Goal: Information Seeking & Learning: Learn about a topic

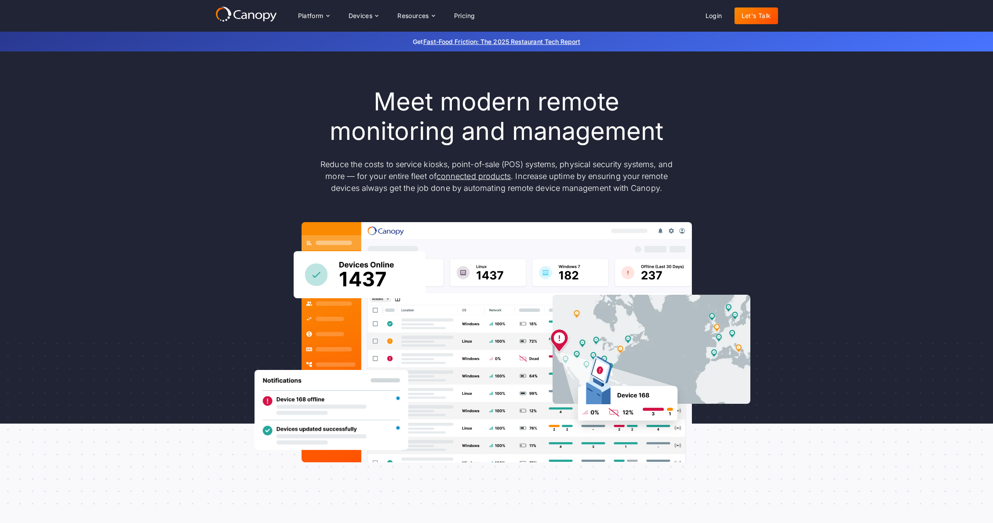
scroll to position [440, 0]
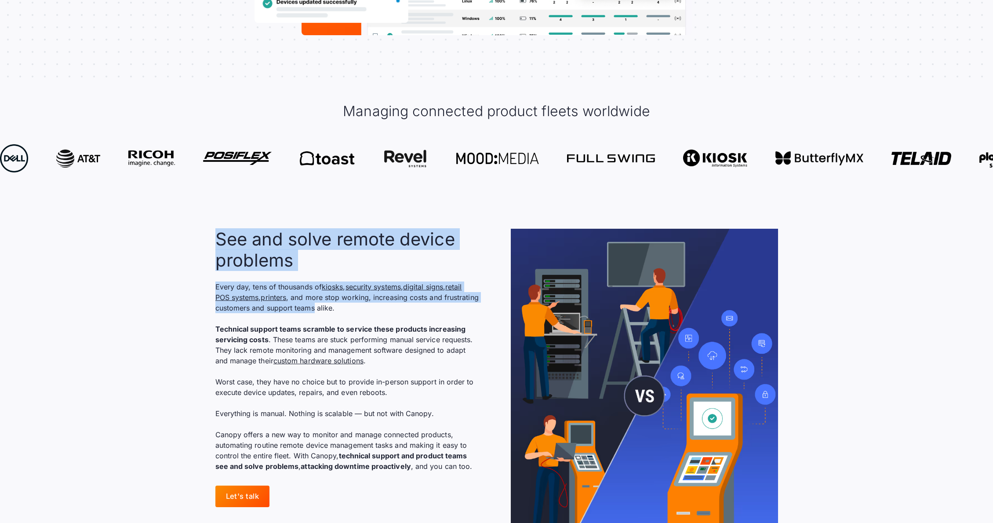
drag, startPoint x: 196, startPoint y: 212, endPoint x: 368, endPoint y: 295, distance: 191.1
click at [353, 283] on section "See and solve remote device problems Every day, tens of thousands of kiosks , s…" at bounding box center [496, 395] width 993 height 390
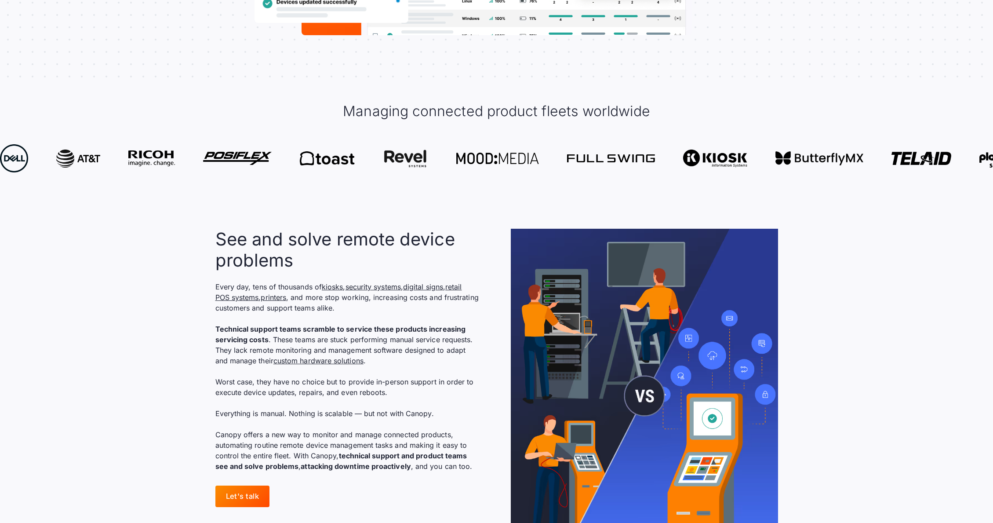
click at [187, 382] on section "See and solve remote device problems Every day, tens of thousands of kiosks , s…" at bounding box center [496, 395] width 993 height 390
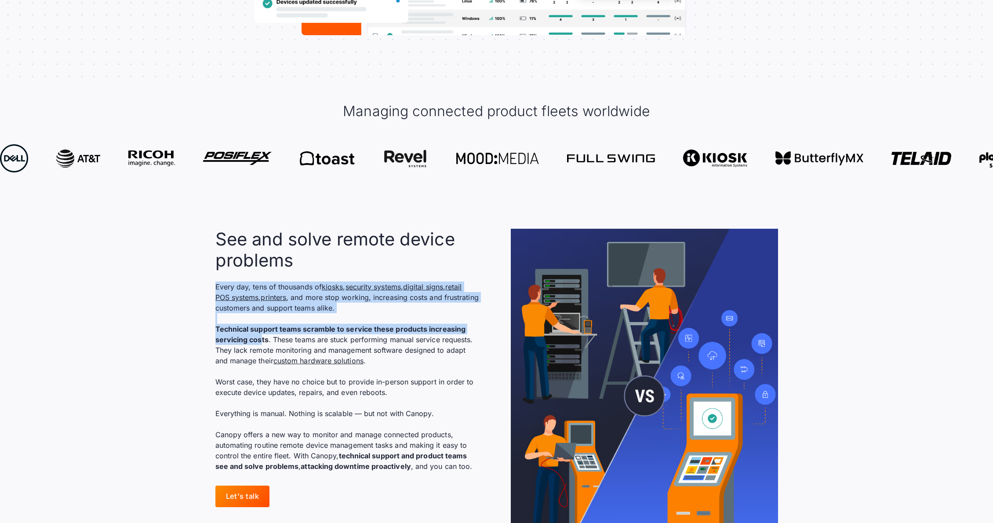
drag, startPoint x: 199, startPoint y: 278, endPoint x: 284, endPoint y: 350, distance: 111.0
click at [260, 316] on section "See and solve remote device problems Every day, tens of thousands of kiosks , s…" at bounding box center [496, 395] width 993 height 390
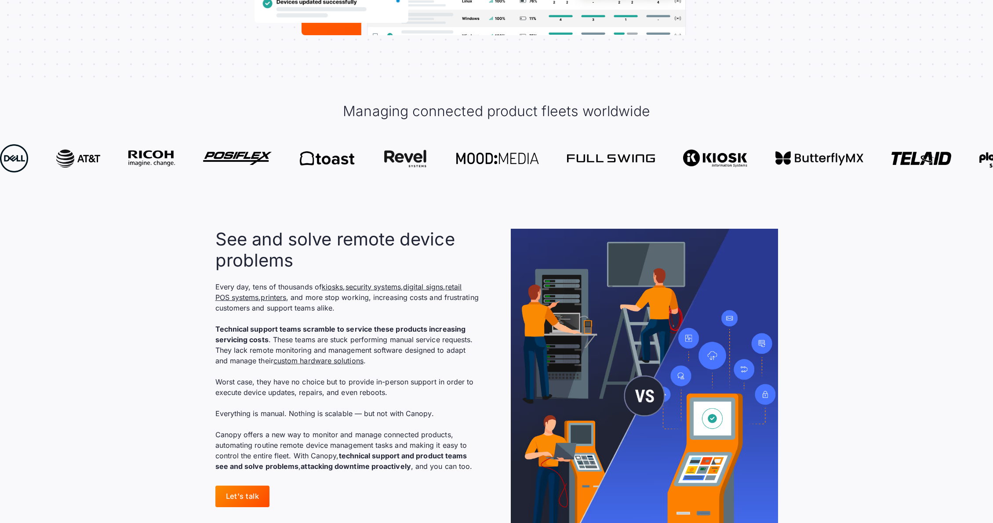
click at [175, 393] on section "See and solve remote device problems Every day, tens of thousands of kiosks , s…" at bounding box center [496, 395] width 993 height 390
drag, startPoint x: 229, startPoint y: 278, endPoint x: 298, endPoint y: 331, distance: 87.1
click at [266, 303] on section "See and solve remote device problems Every day, tens of thousands of kiosks , s…" at bounding box center [496, 395] width 993 height 390
click at [207, 370] on section "See and solve remote device problems Every day, tens of thousands of kiosks , s…" at bounding box center [496, 395] width 993 height 390
drag, startPoint x: 270, startPoint y: 302, endPoint x: 283, endPoint y: 308, distance: 14.0
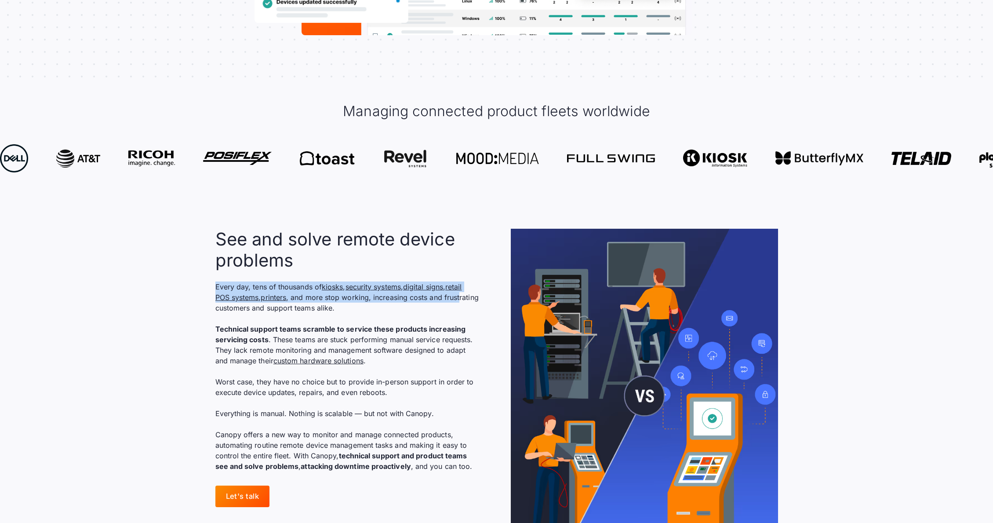
click at [283, 308] on section "See and solve remote device problems Every day, tens of thousands of kiosks , s…" at bounding box center [496, 395] width 993 height 390
click at [230, 281] on p "Every day, tens of thousands of kiosks , security systems , digital signs , ret…" at bounding box center [347, 376] width 264 height 190
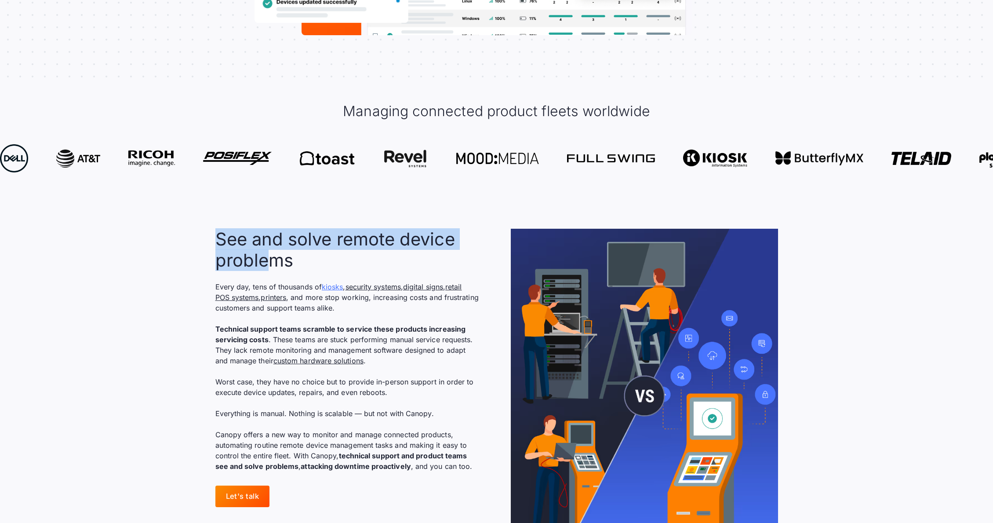
click at [313, 257] on section "See and solve remote device problems Every day, tens of thousands of kiosks , s…" at bounding box center [496, 395] width 993 height 390
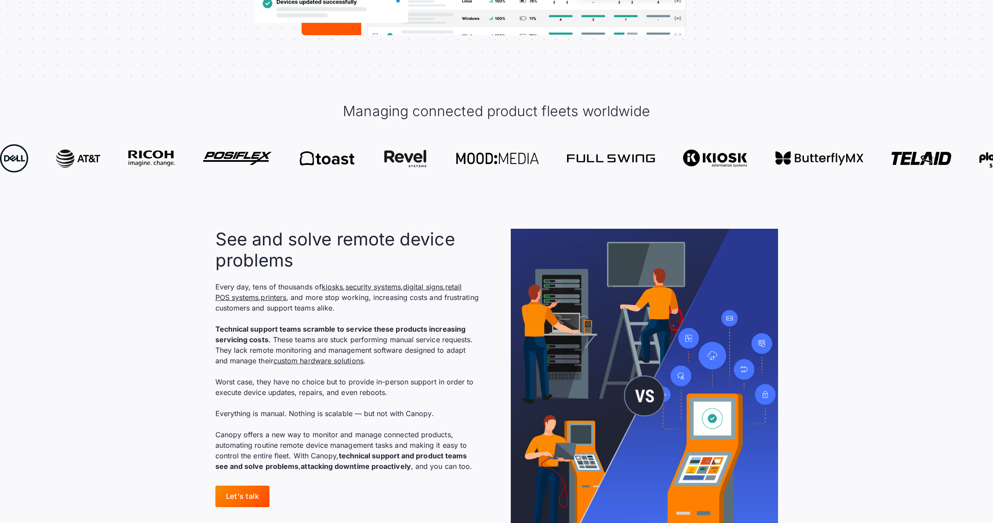
click at [290, 303] on p "Every day, tens of thousands of kiosks , security systems , digital signs , ret…" at bounding box center [347, 376] width 264 height 190
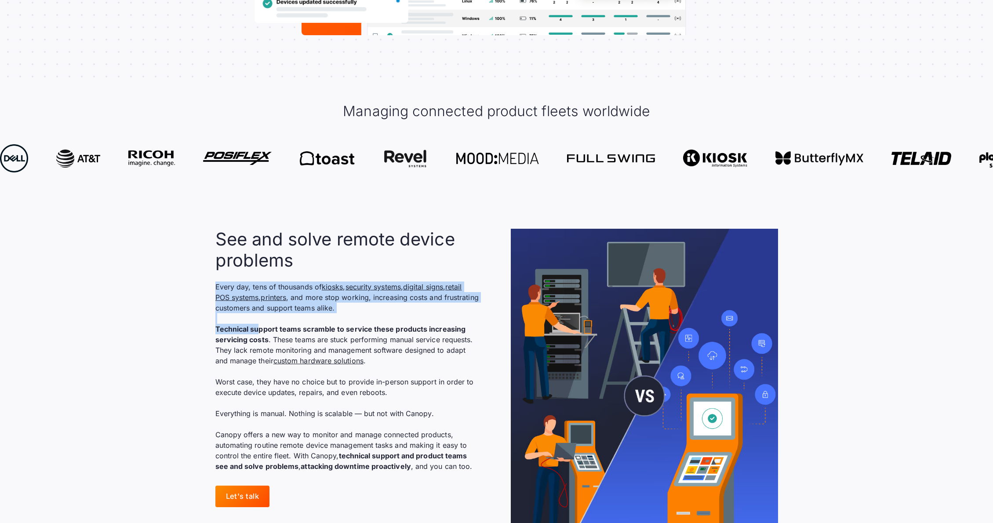
drag, startPoint x: 178, startPoint y: 254, endPoint x: 332, endPoint y: 375, distance: 196.9
click at [328, 370] on section "See and solve remote device problems Every day, tens of thousands of kiosks , s…" at bounding box center [496, 395] width 993 height 390
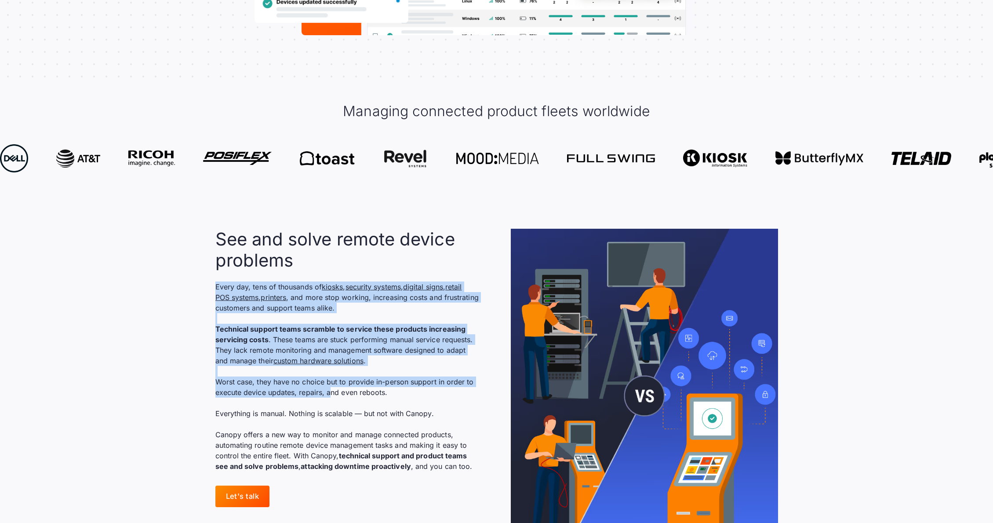
click at [208, 366] on section "See and solve remote device problems Every day, tens of thousands of kiosks , s…" at bounding box center [496, 395] width 993 height 390
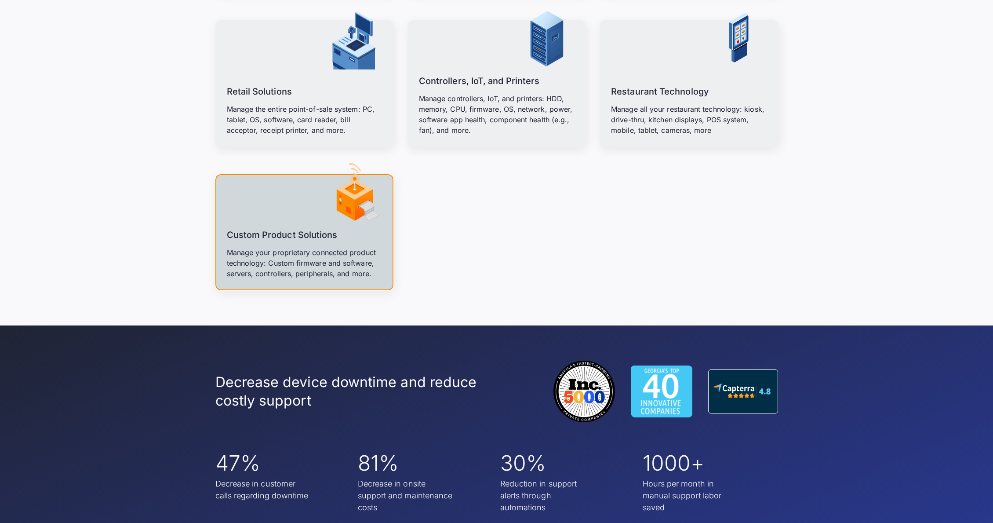
scroll to position [1294, 0]
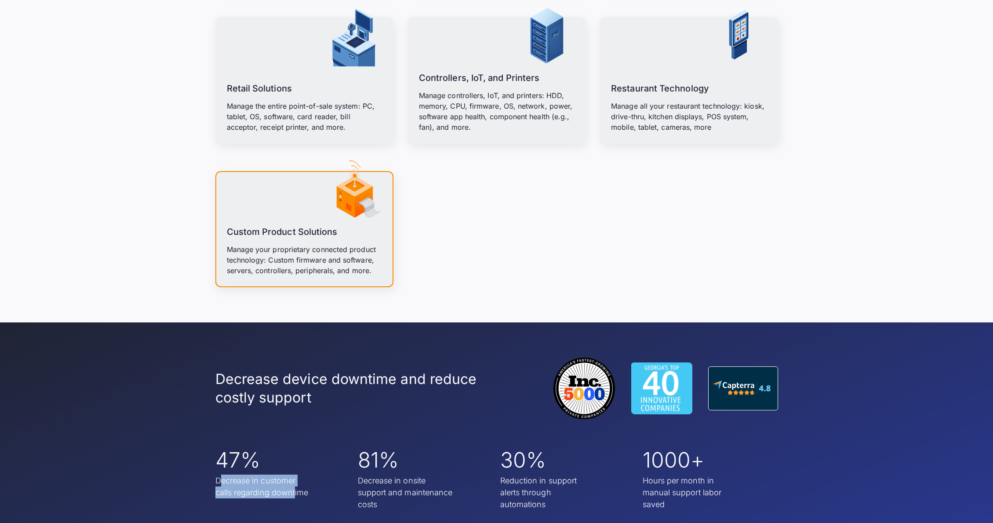
drag, startPoint x: 223, startPoint y: 458, endPoint x: 308, endPoint y: 480, distance: 87.6
click at [295, 476] on div "Decrease in customer calls regarding downtime" at bounding box center [263, 486] width 97 height 24
click at [267, 490] on section "Decrease device downtime and reduce costly support 47% Decrease in customer cal…" at bounding box center [496, 433] width 993 height 223
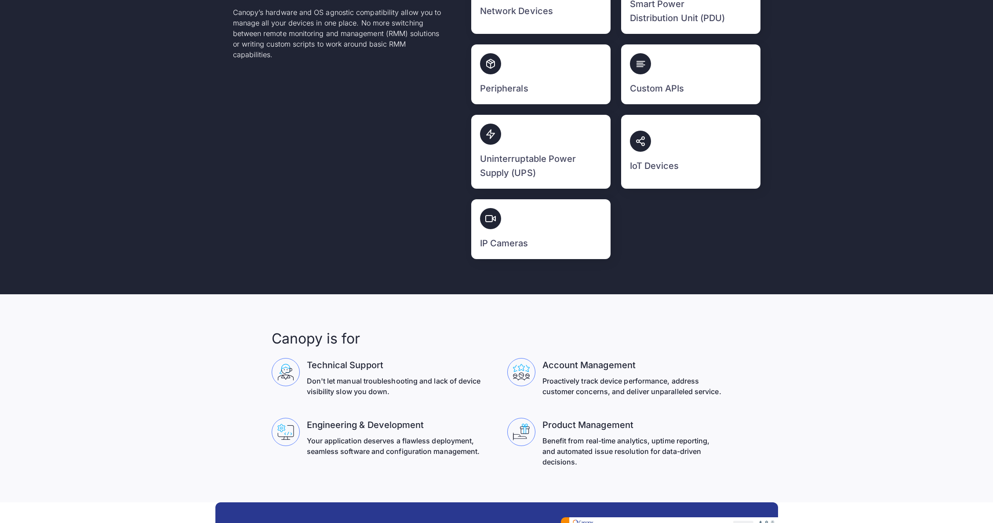
scroll to position [2703, 0]
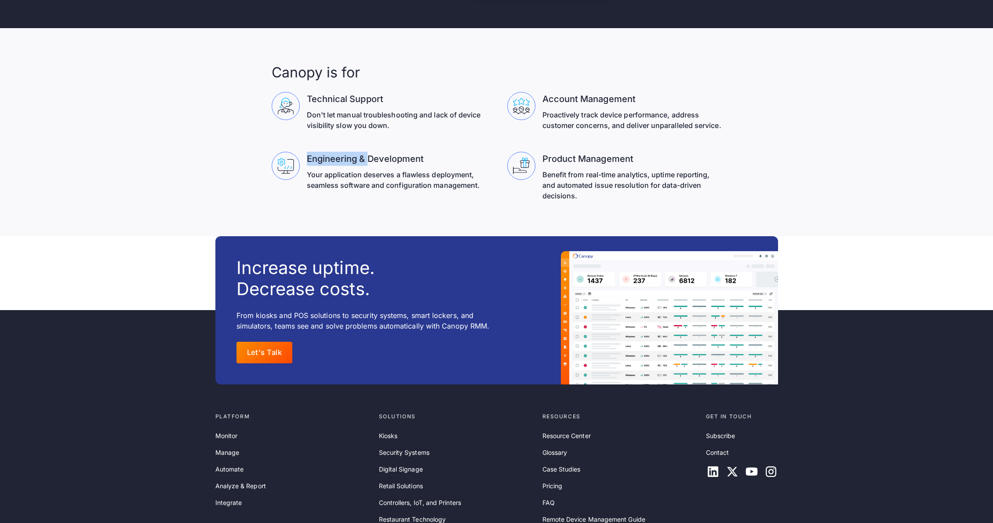
drag, startPoint x: 306, startPoint y: 147, endPoint x: 386, endPoint y: 175, distance: 85.4
click at [385, 160] on div "Engineering & Development Your application deserves a flawless deployment, seam…" at bounding box center [379, 171] width 215 height 39
click at [373, 211] on section "Canopy is for Technical Support Don't let manual troubleshooting and lack of de…" at bounding box center [496, 132] width 993 height 208
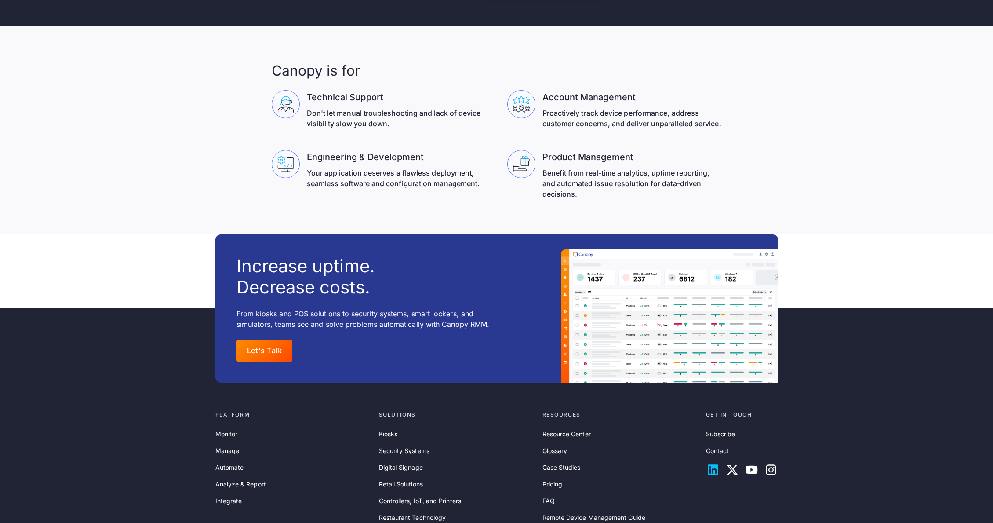
scroll to position [2802, 0]
